Goal: Navigation & Orientation: Find specific page/section

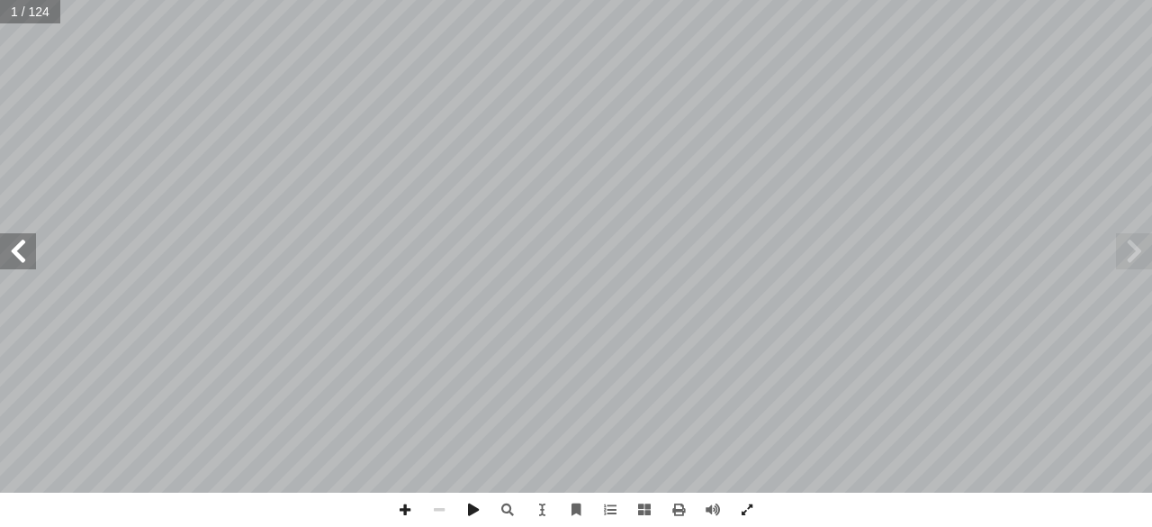
click at [20, 262] on span at bounding box center [18, 251] width 36 height 36
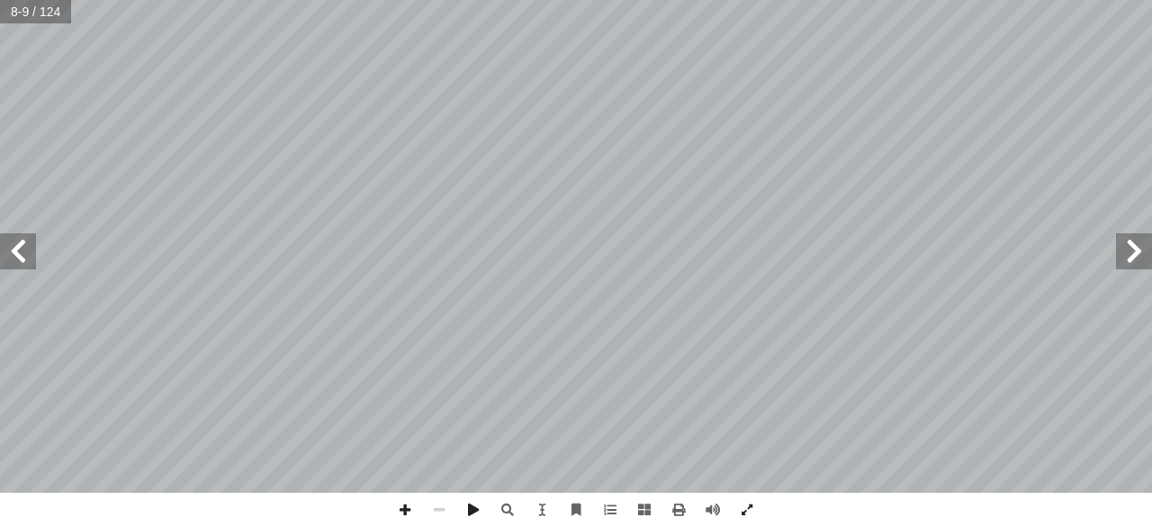
click at [20, 262] on span at bounding box center [18, 251] width 36 height 36
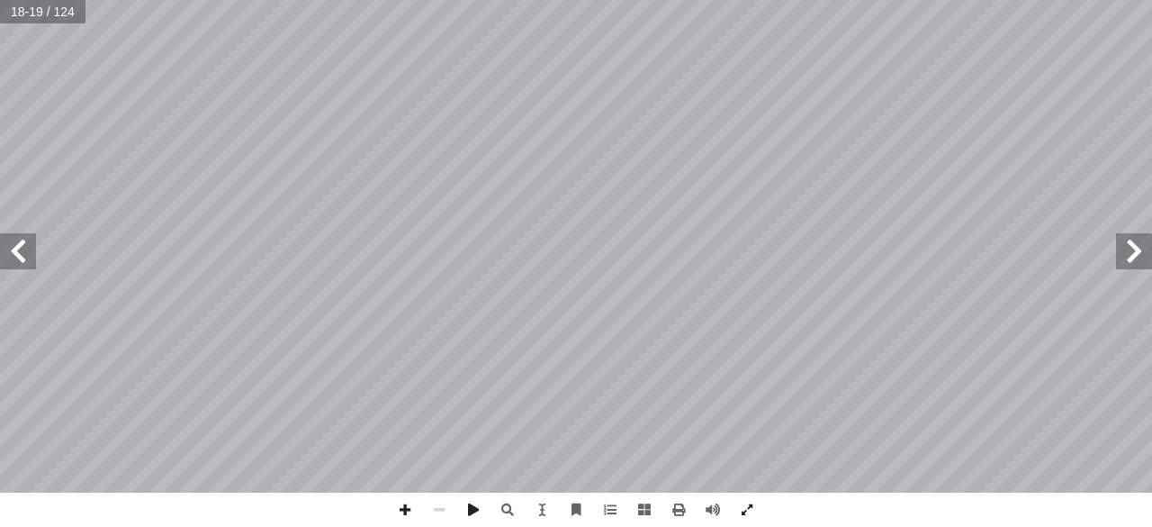
click at [20, 262] on span at bounding box center [18, 251] width 36 height 36
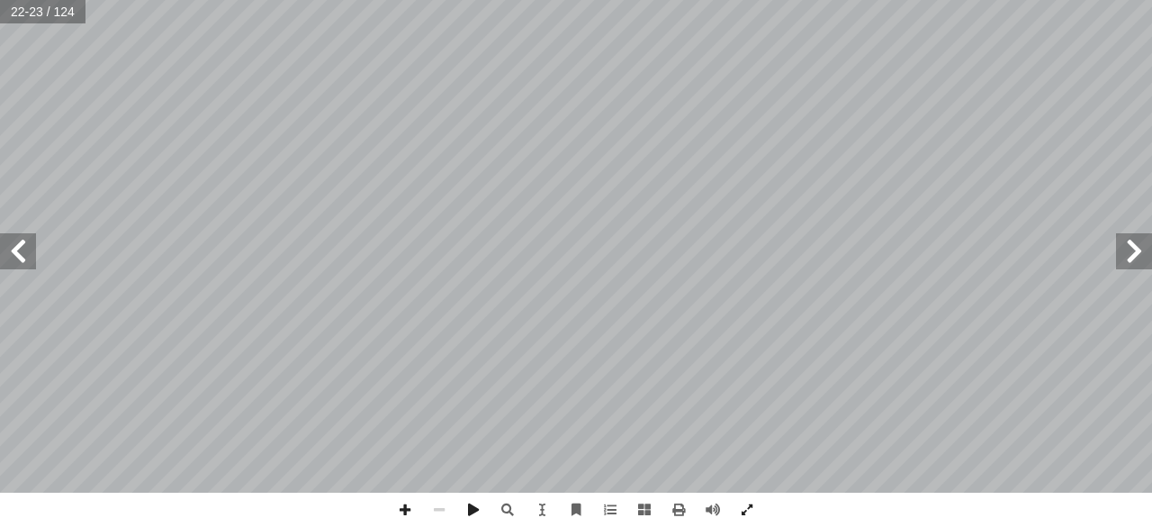
click at [20, 262] on span at bounding box center [18, 251] width 36 height 36
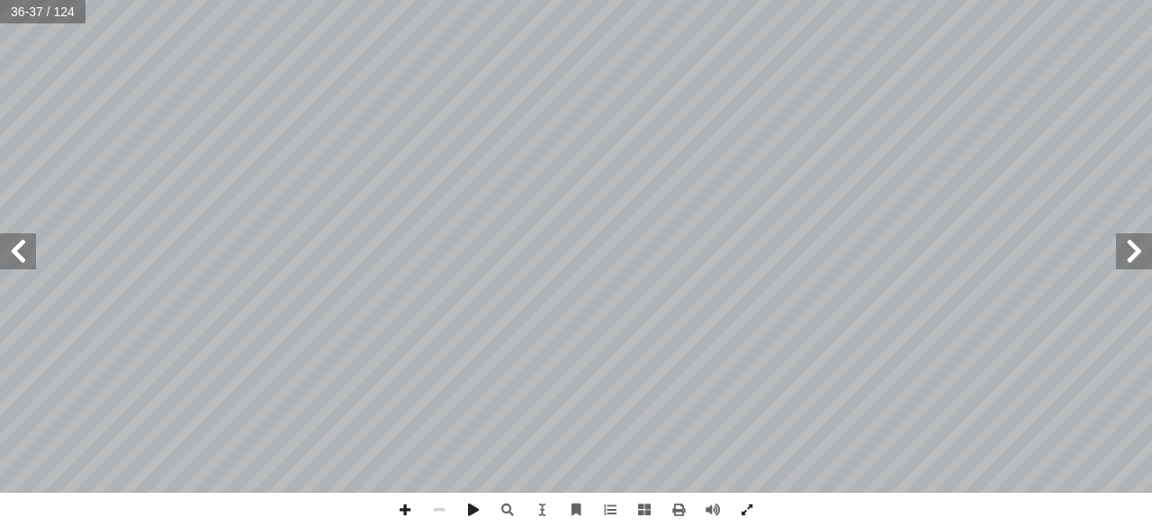
click at [20, 262] on span at bounding box center [18, 251] width 36 height 36
